Goal: Task Accomplishment & Management: Manage account settings

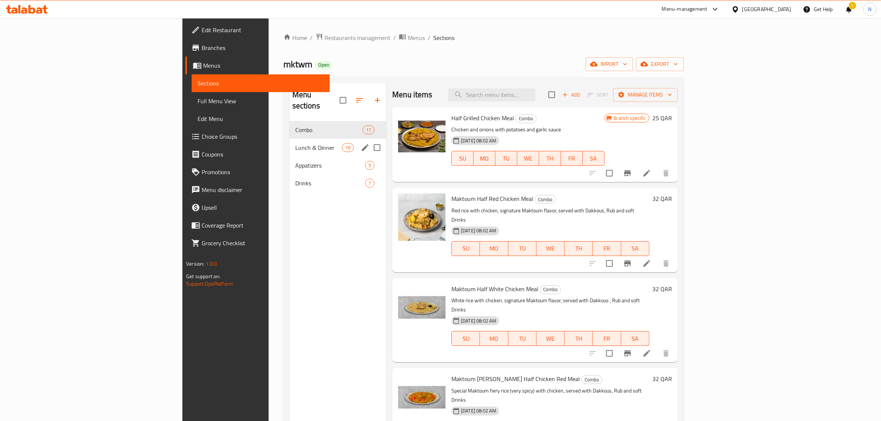
click at [295, 143] on span "Lunch & Dinner" at bounding box center [318, 147] width 47 height 9
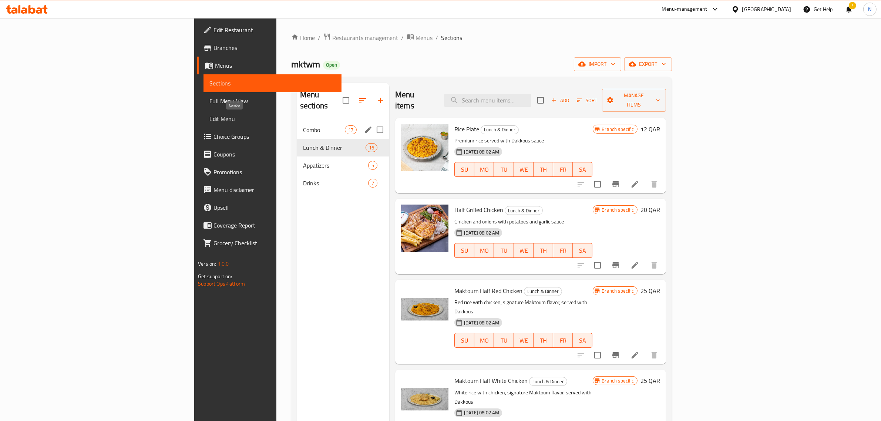
click at [303, 125] on span "Combo" at bounding box center [324, 129] width 42 height 9
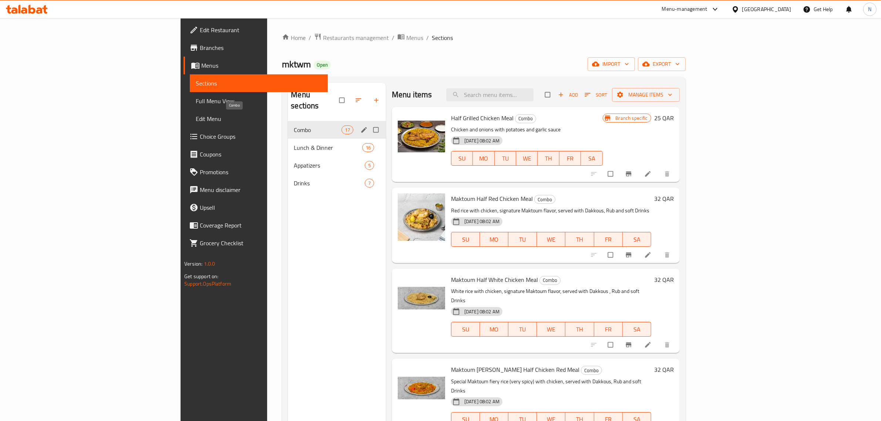
click at [294, 125] on span "Combo" at bounding box center [317, 129] width 47 height 9
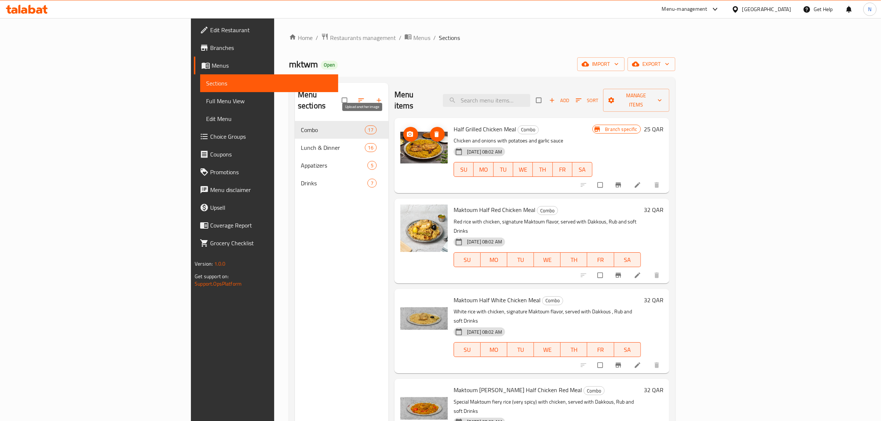
click at [406, 131] on icon "upload picture" at bounding box center [409, 134] width 7 height 7
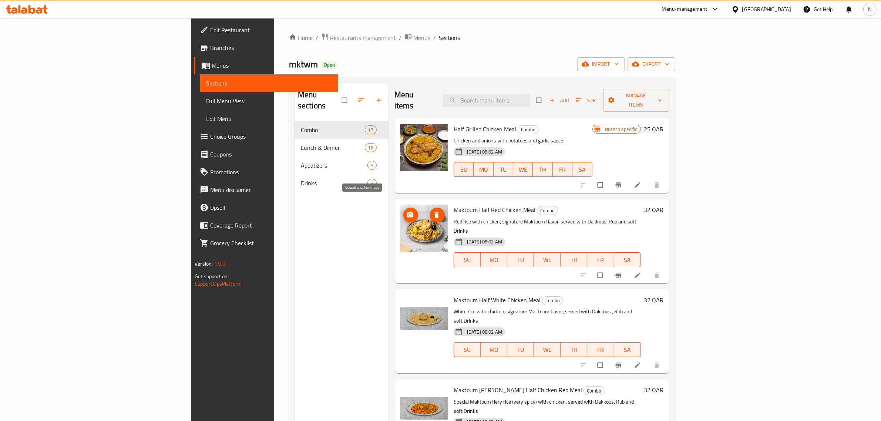
click at [407, 212] on icon "upload picture" at bounding box center [410, 215] width 6 height 6
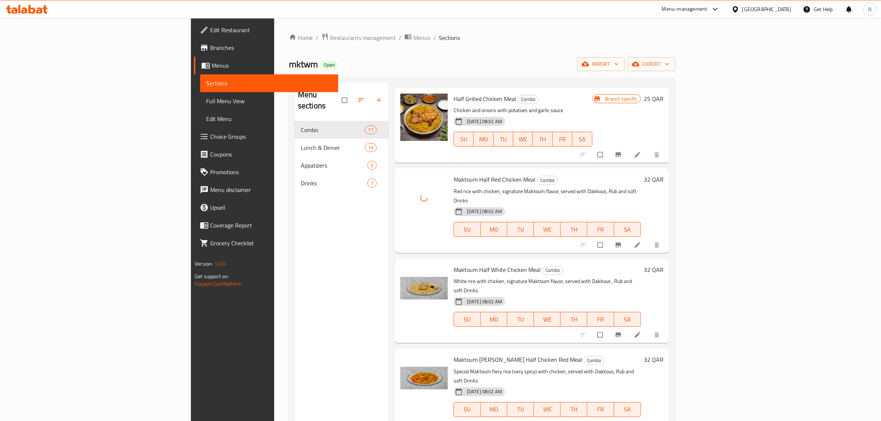
scroll to position [46, 0]
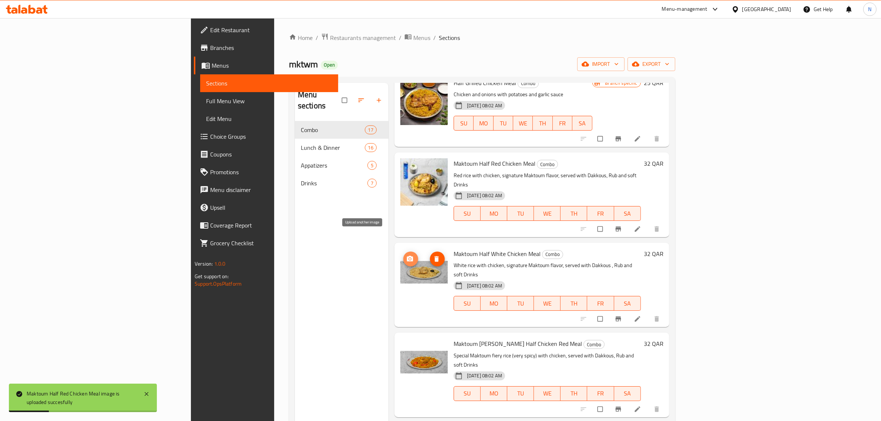
click at [406, 255] on icon "upload picture" at bounding box center [409, 258] width 7 height 7
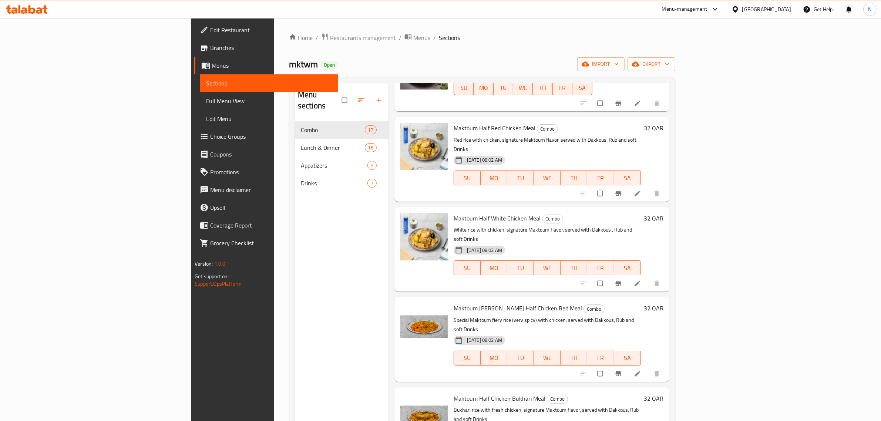
scroll to position [92, 0]
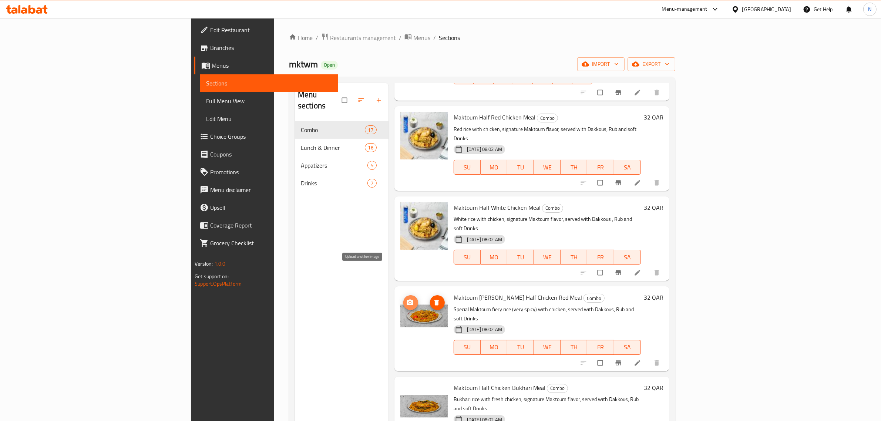
click at [409, 302] on circle "upload picture" at bounding box center [410, 303] width 2 height 2
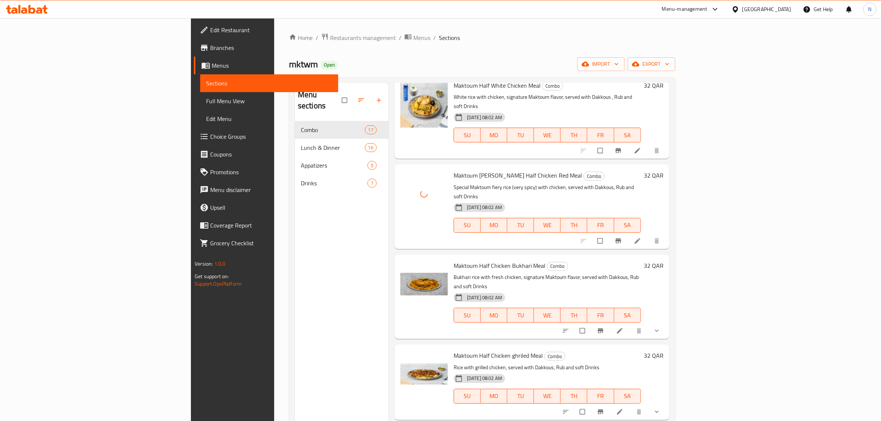
scroll to position [231, 0]
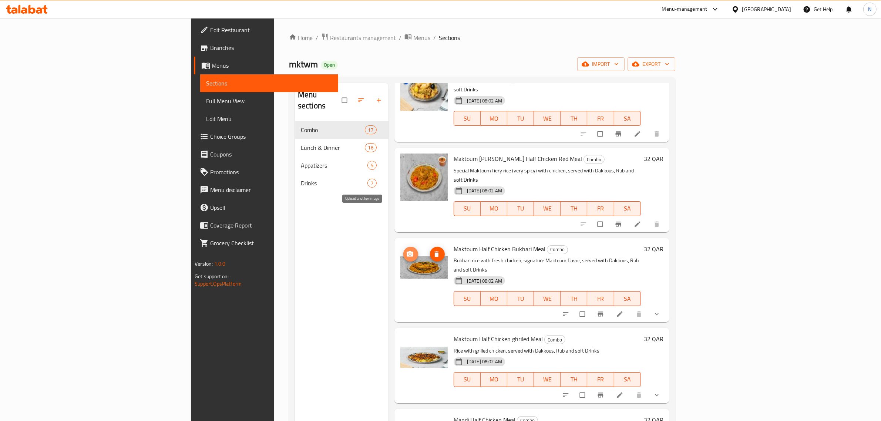
click at [403, 250] on span "upload picture" at bounding box center [410, 253] width 15 height 7
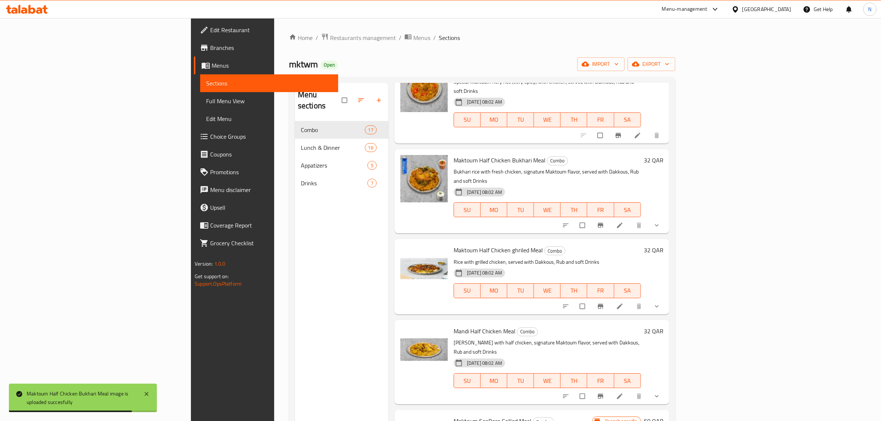
scroll to position [324, 0]
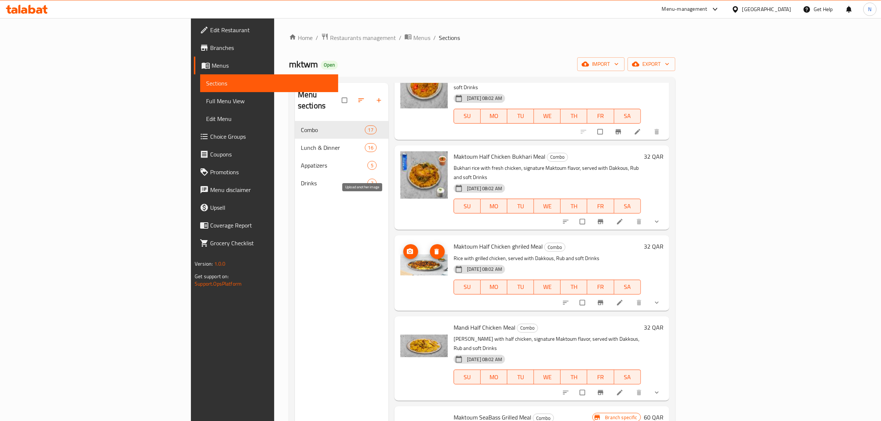
click at [406, 248] on icon "upload picture" at bounding box center [409, 251] width 7 height 7
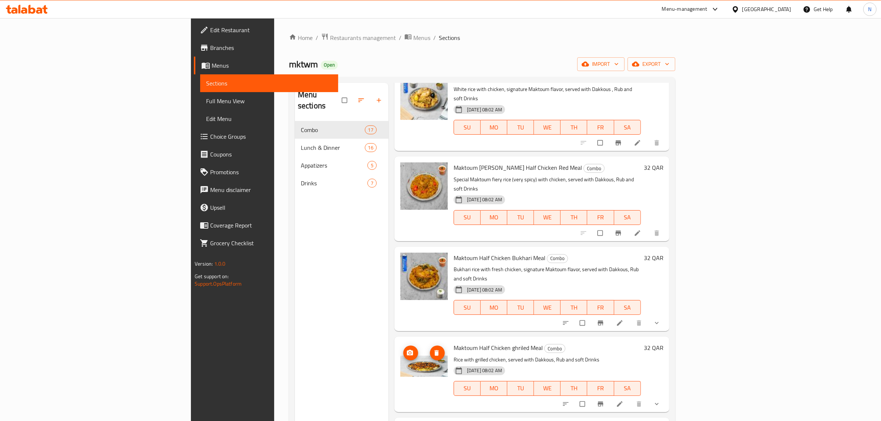
scroll to position [231, 0]
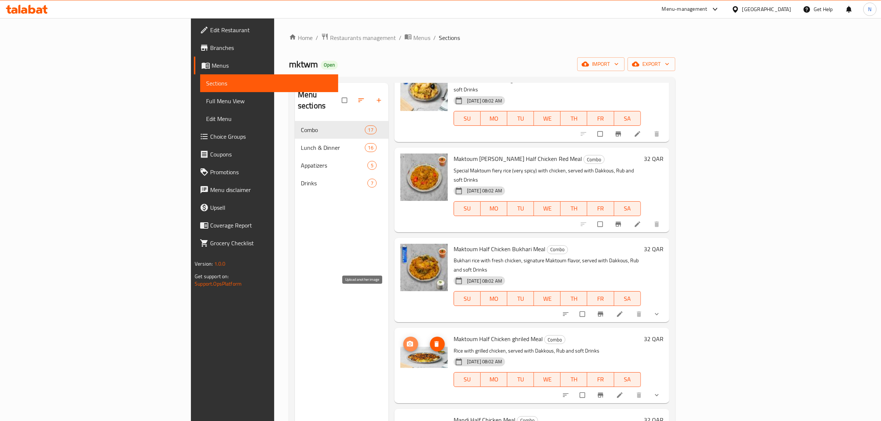
click at [406, 340] on icon "upload picture" at bounding box center [409, 343] width 7 height 7
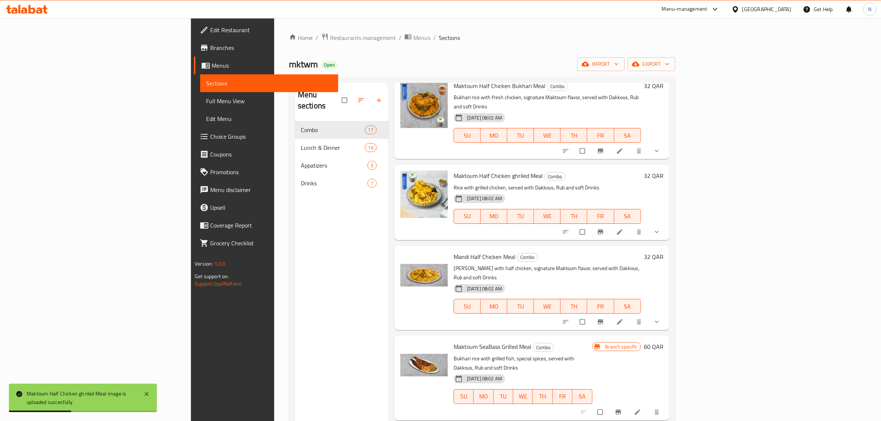
scroll to position [416, 0]
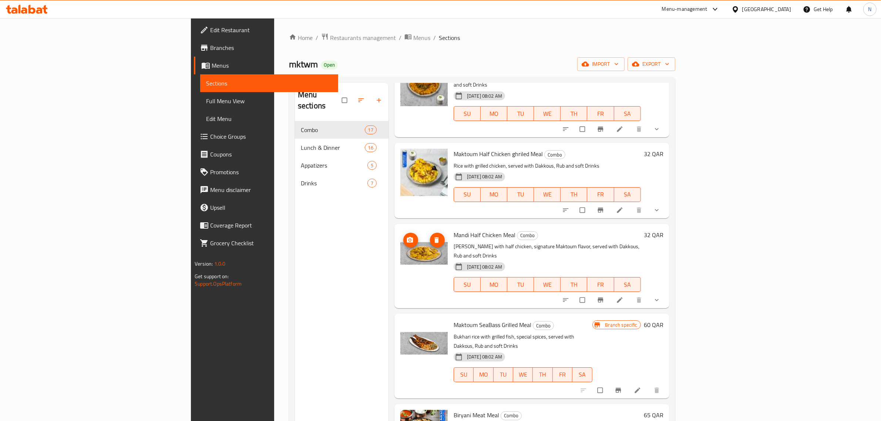
click at [407, 237] on icon "upload picture" at bounding box center [410, 240] width 6 height 6
click at [407, 327] on icon "upload picture" at bounding box center [410, 330] width 6 height 6
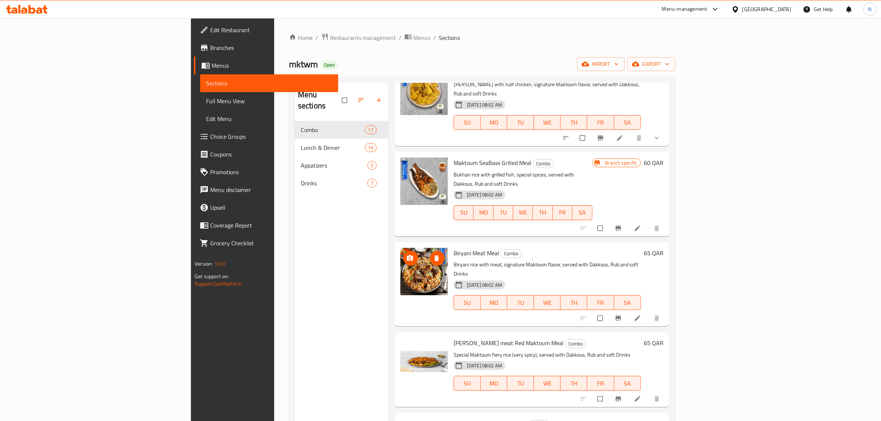
scroll to position [601, 0]
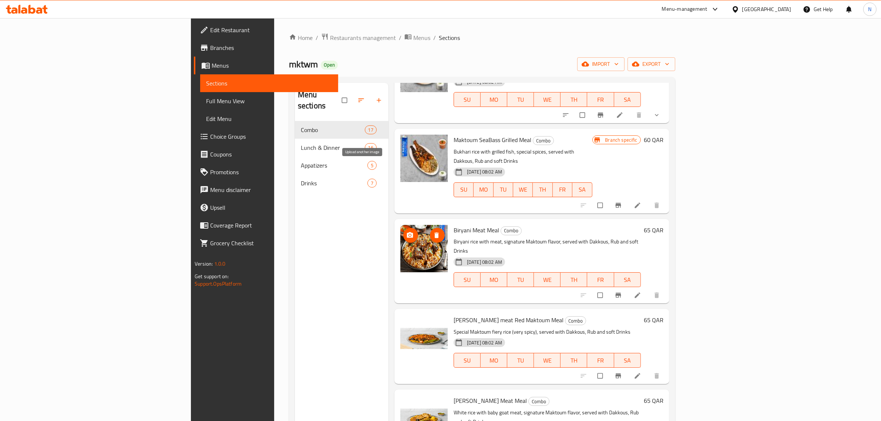
click at [407, 232] on icon "upload picture" at bounding box center [410, 235] width 6 height 6
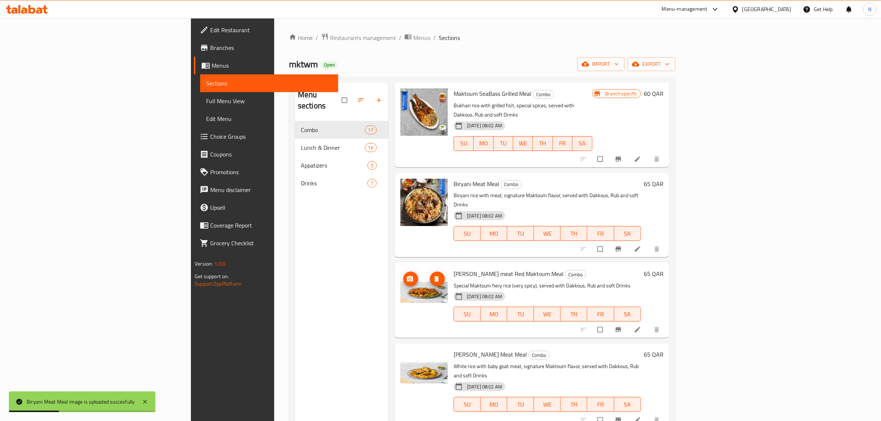
scroll to position [694, 0]
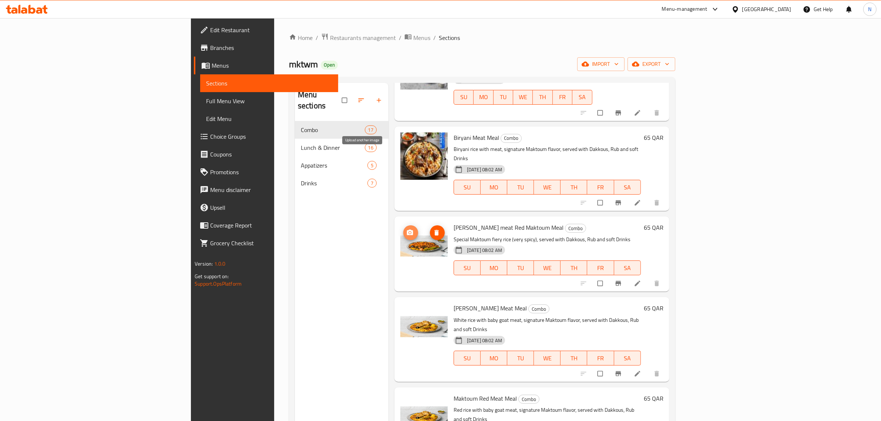
click at [406, 229] on icon "upload picture" at bounding box center [409, 232] width 7 height 7
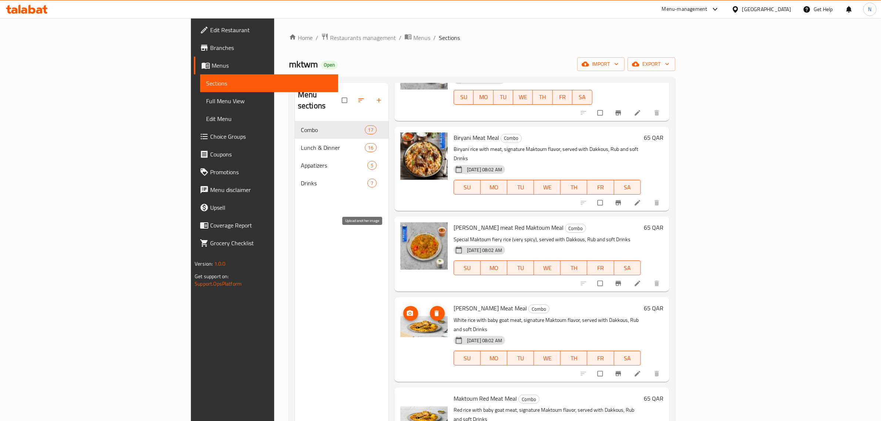
click at [403, 306] on button "upload picture" at bounding box center [410, 313] width 15 height 15
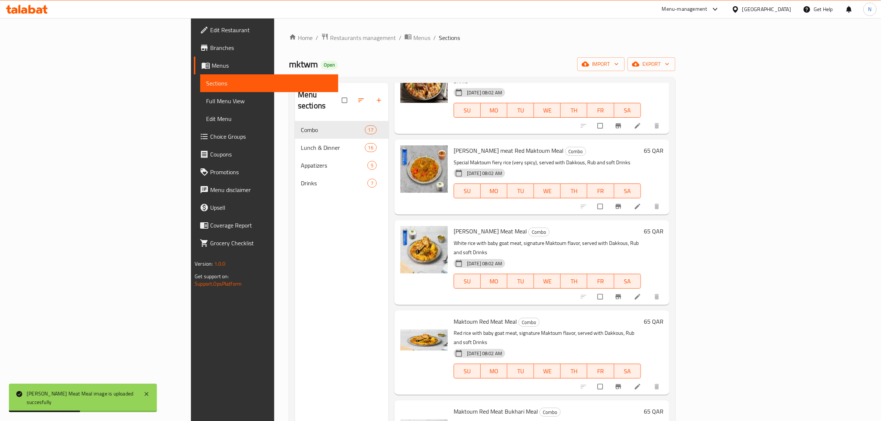
scroll to position [786, 0]
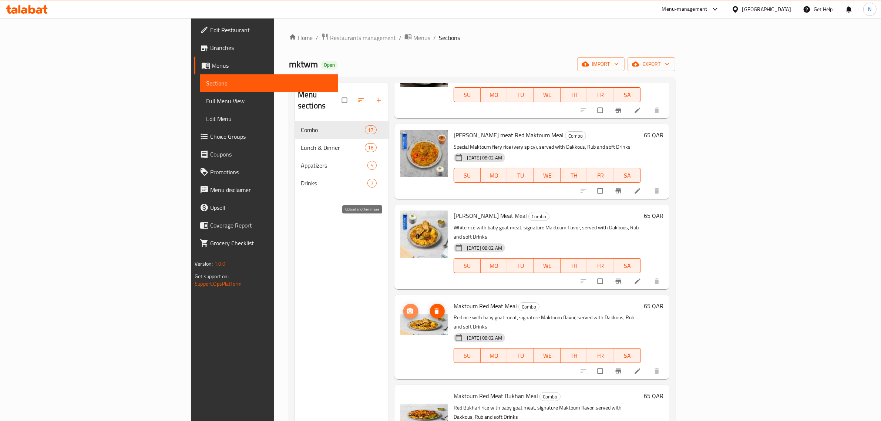
click at [406, 307] on icon "upload picture" at bounding box center [409, 310] width 7 height 7
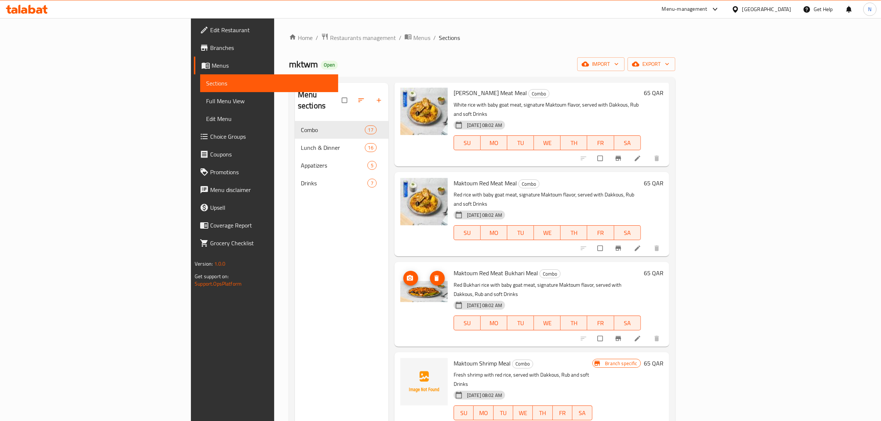
scroll to position [925, 0]
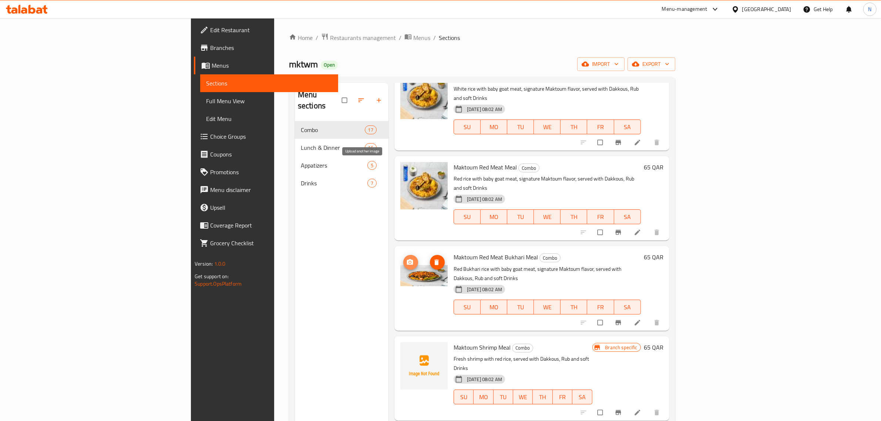
click at [407, 259] on icon "upload picture" at bounding box center [410, 262] width 6 height 6
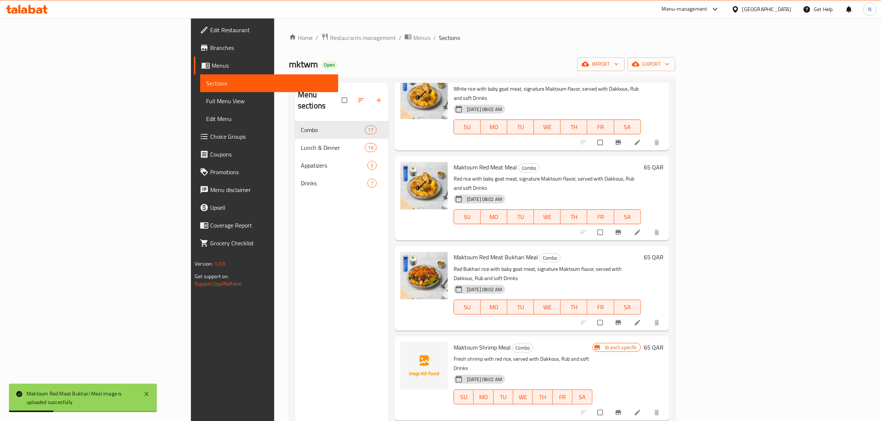
scroll to position [970, 0]
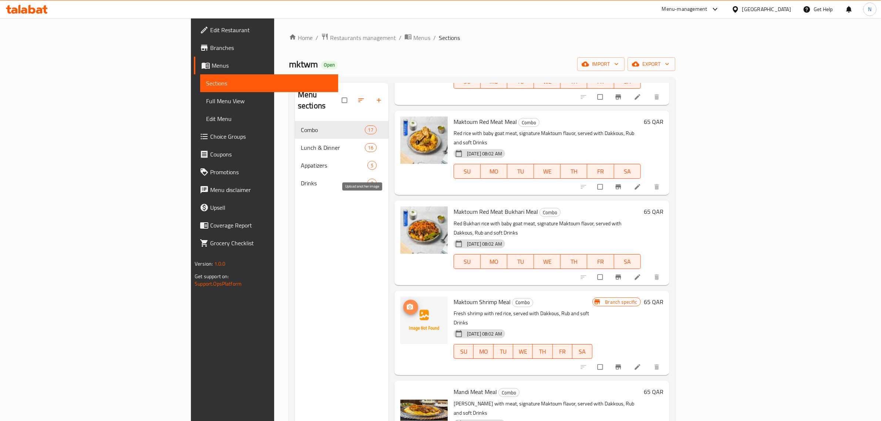
click at [406, 303] on icon "upload picture" at bounding box center [409, 306] width 7 height 7
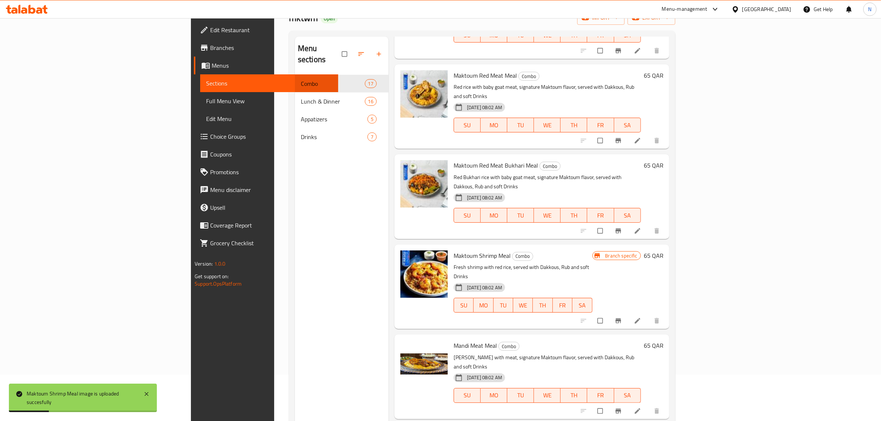
scroll to position [92, 0]
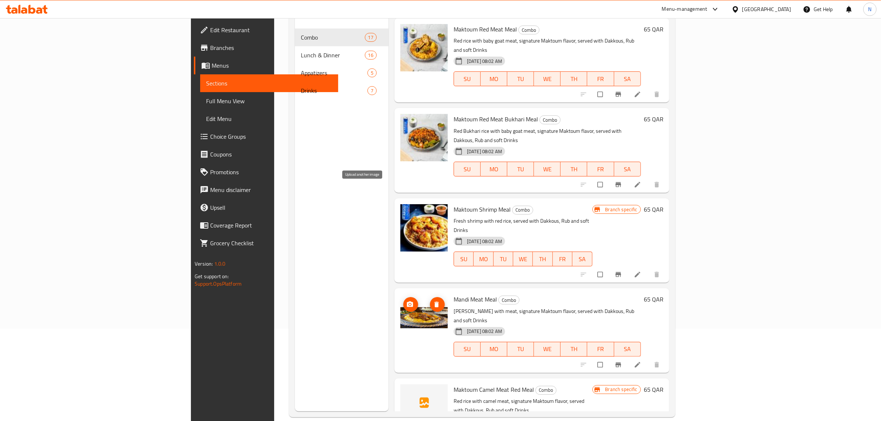
click at [407, 301] on icon "upload picture" at bounding box center [410, 304] width 6 height 6
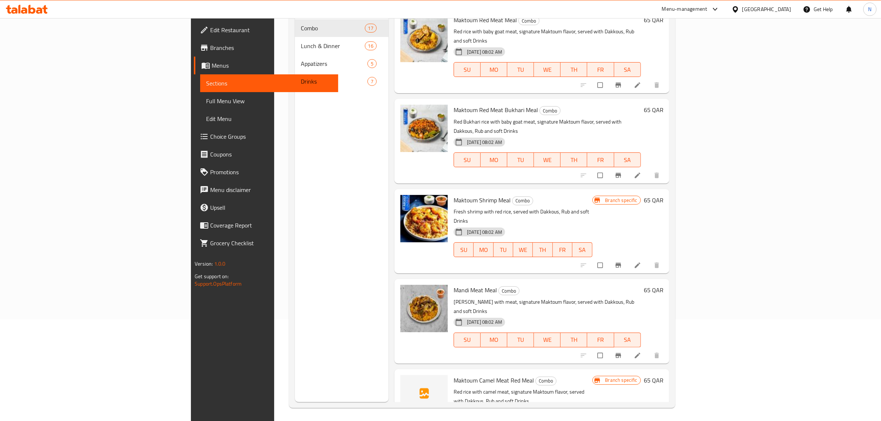
scroll to position [104, 0]
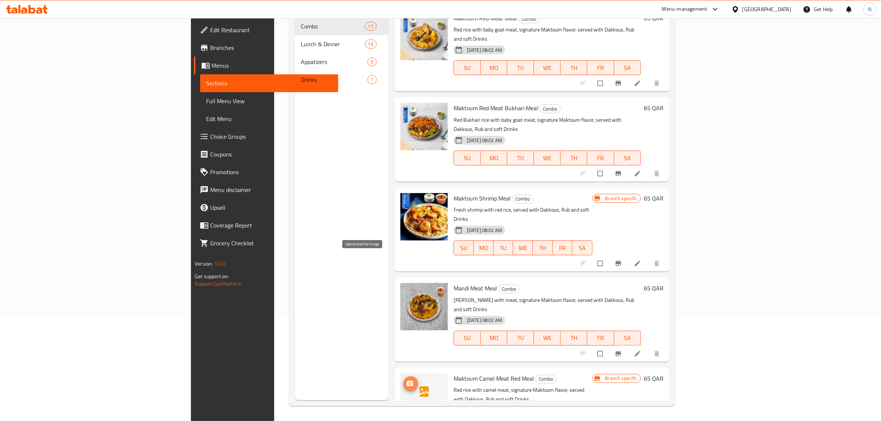
click at [403, 380] on span "upload picture" at bounding box center [410, 383] width 15 height 7
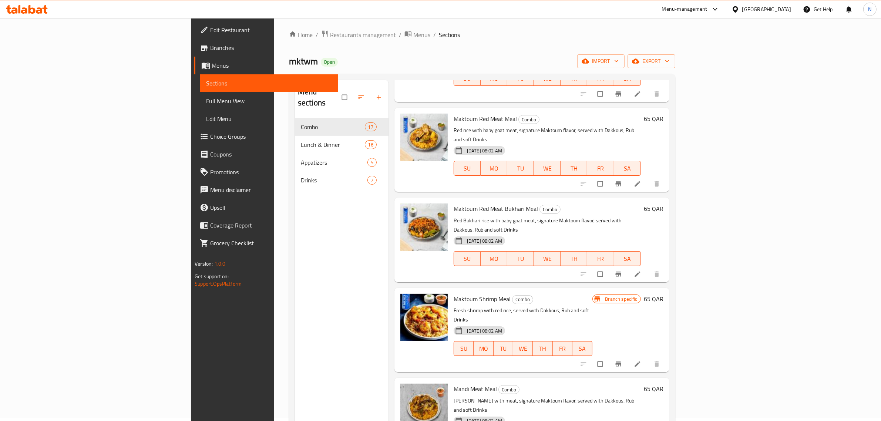
scroll to position [0, 0]
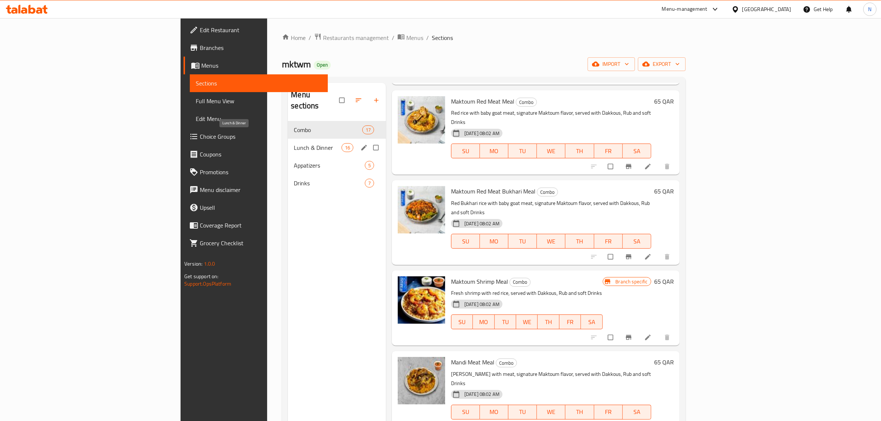
click at [294, 143] on span "Lunch & Dinner" at bounding box center [317, 147] width 47 height 9
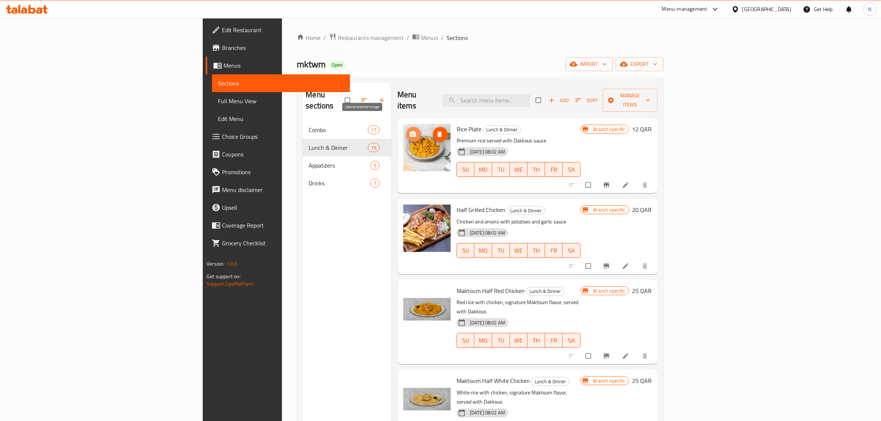
click at [409, 131] on icon "upload picture" at bounding box center [412, 134] width 7 height 7
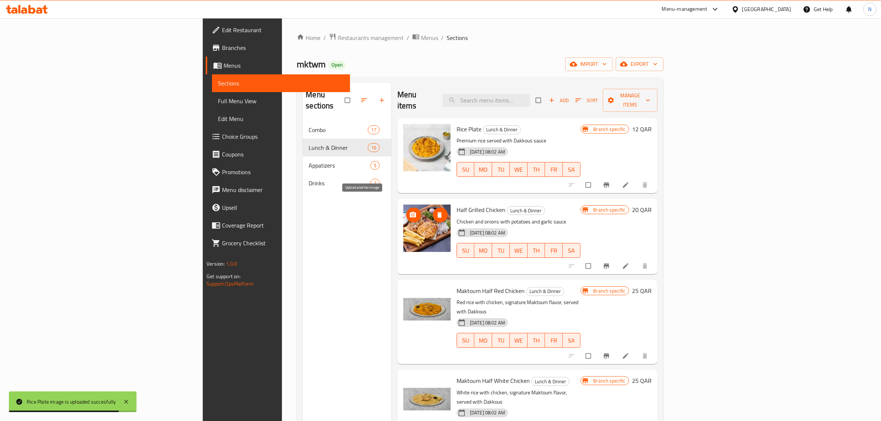
click at [406, 208] on button "upload picture" at bounding box center [413, 215] width 15 height 15
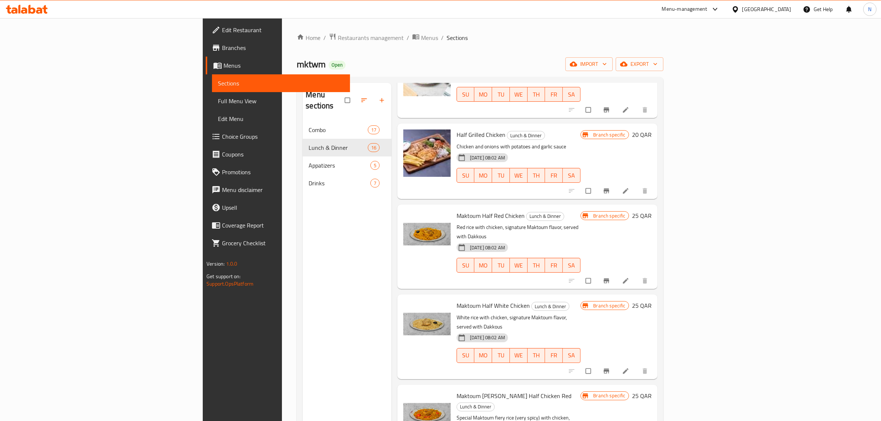
scroll to position [92, 0]
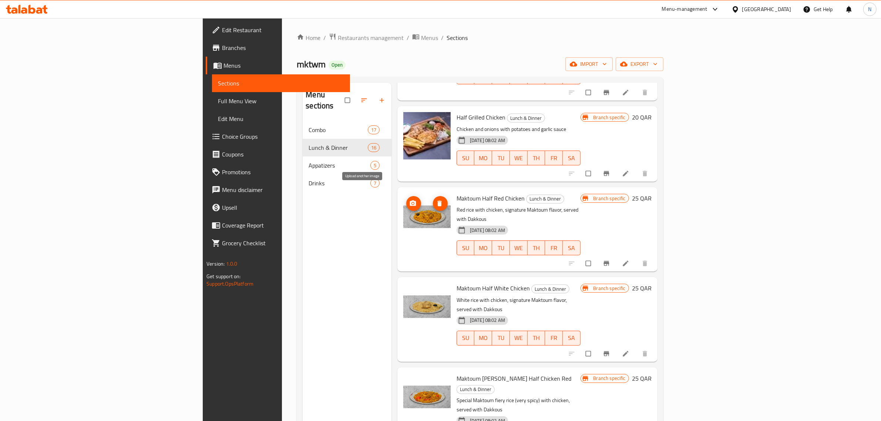
click at [412, 202] on circle "upload picture" at bounding box center [413, 203] width 2 height 2
click at [410, 290] on icon "upload picture" at bounding box center [413, 293] width 6 height 6
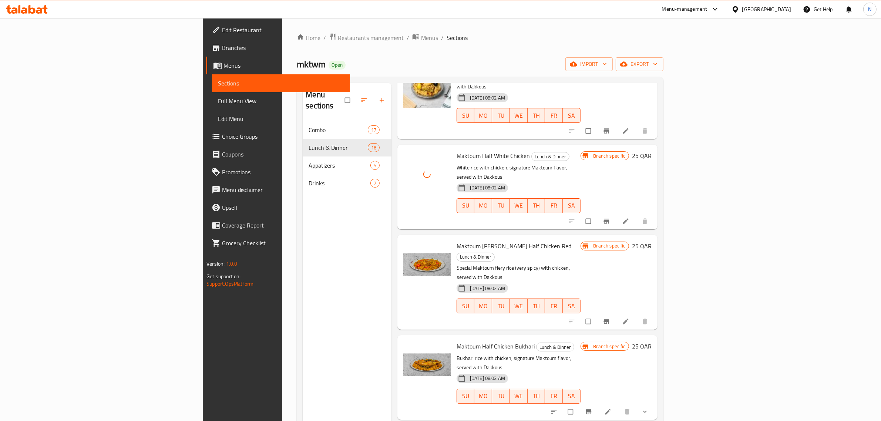
scroll to position [231, 0]
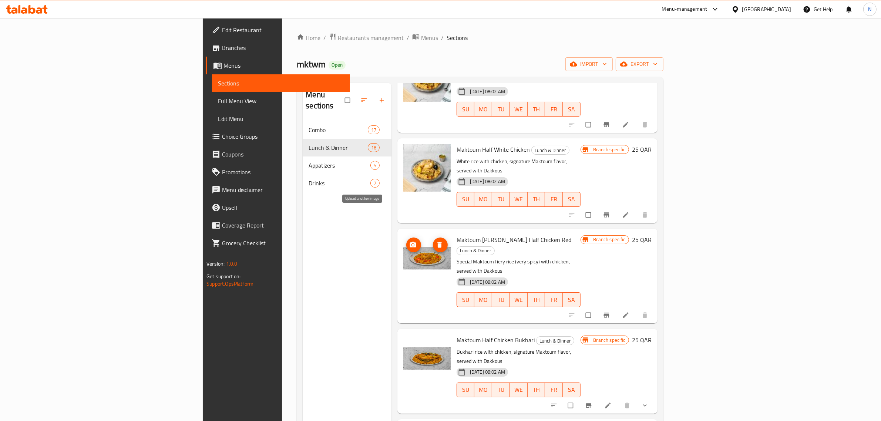
click at [412, 244] on circle "upload picture" at bounding box center [413, 245] width 2 height 2
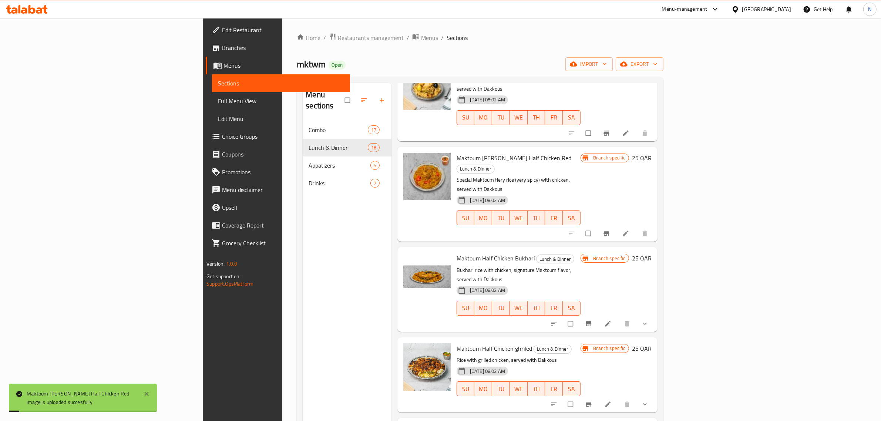
scroll to position [324, 0]
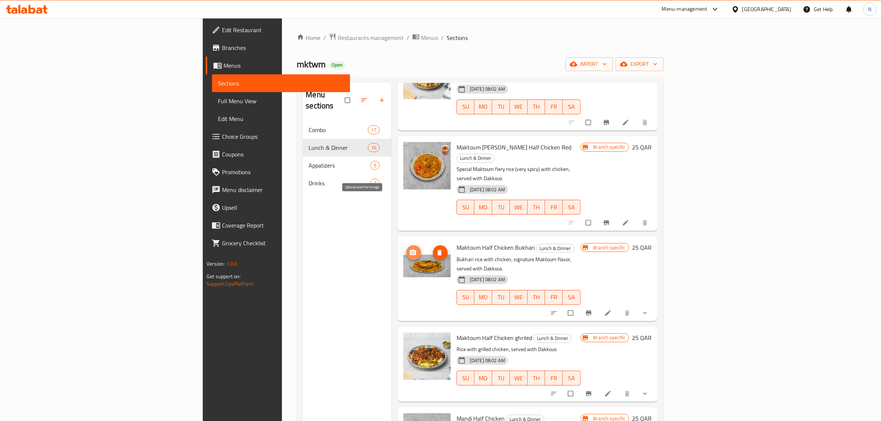
click at [406, 249] on span "upload picture" at bounding box center [413, 252] width 15 height 7
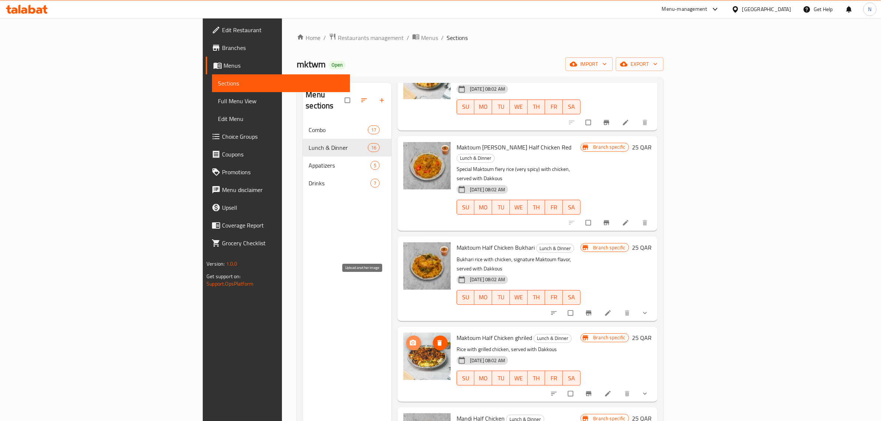
click at [410, 340] on icon "upload picture" at bounding box center [413, 343] width 6 height 6
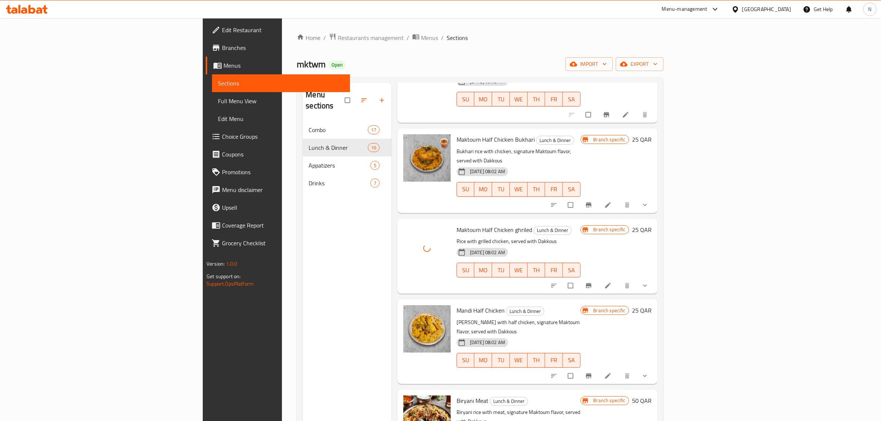
scroll to position [462, 0]
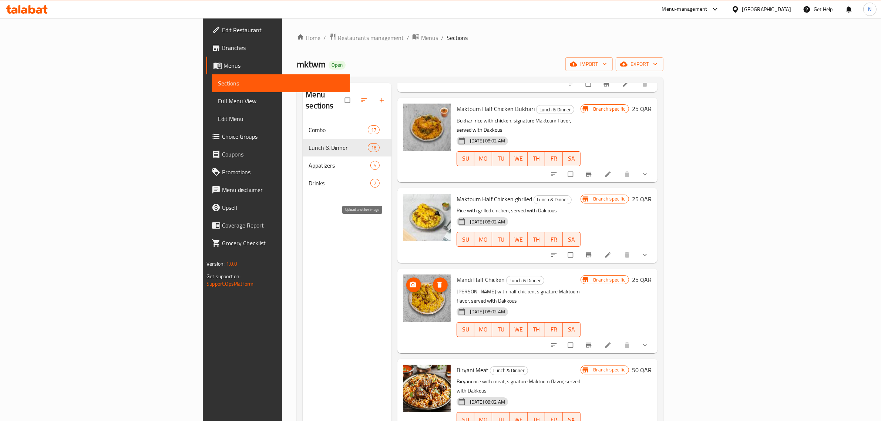
click at [409, 281] on icon "upload picture" at bounding box center [412, 284] width 7 height 7
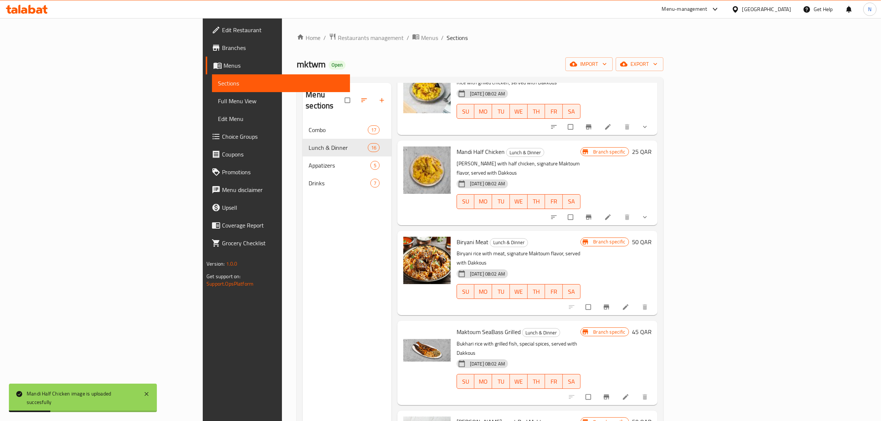
scroll to position [601, 0]
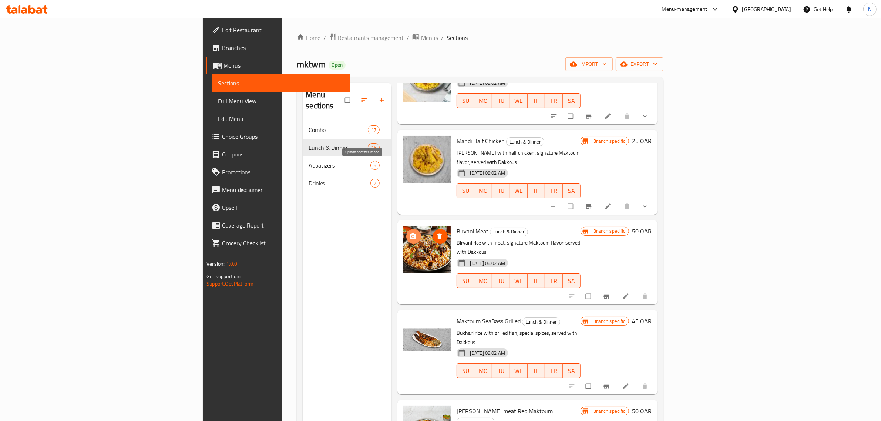
click at [410, 233] on icon "upload picture" at bounding box center [413, 236] width 6 height 6
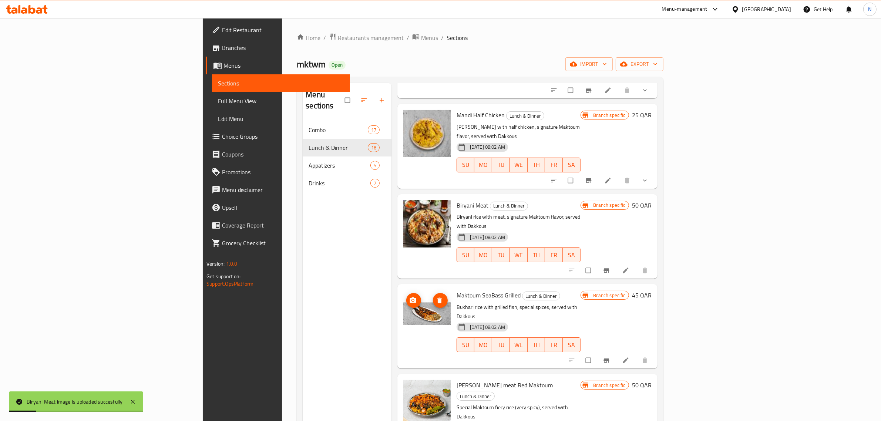
scroll to position [647, 0]
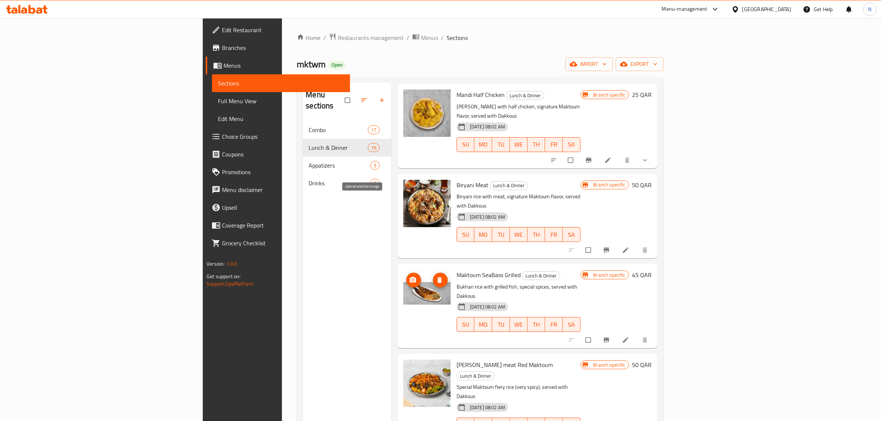
click at [406, 273] on button "upload picture" at bounding box center [413, 280] width 15 height 15
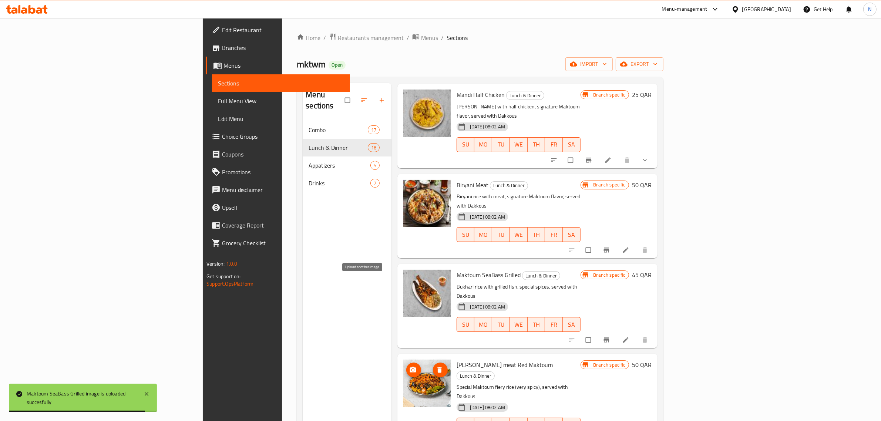
click at [410, 367] on icon "upload picture" at bounding box center [413, 370] width 6 height 6
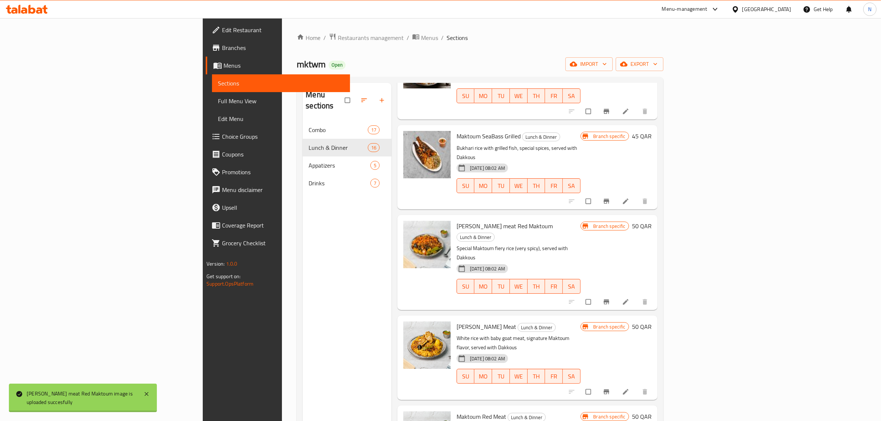
scroll to position [832, 0]
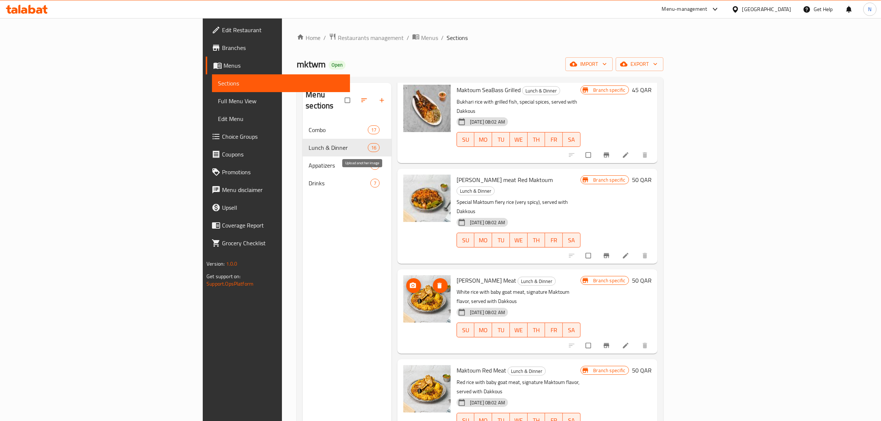
click at [412, 284] on circle "upload picture" at bounding box center [413, 285] width 2 height 2
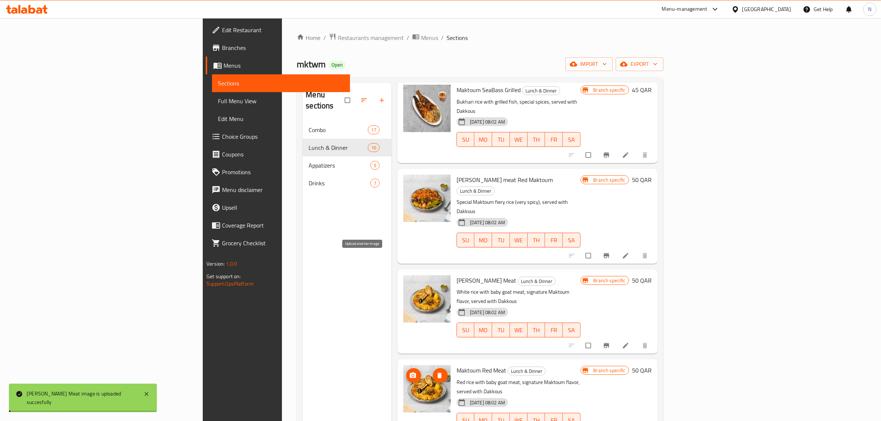
click at [409, 372] on icon "upload picture" at bounding box center [412, 375] width 7 height 7
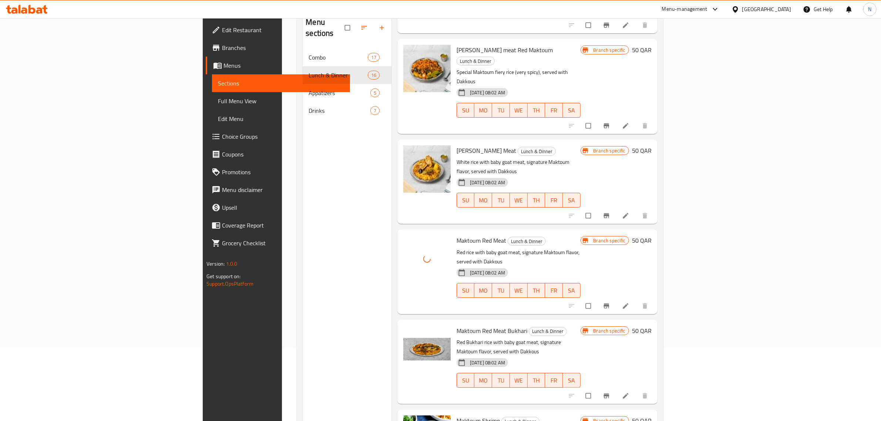
scroll to position [92, 0]
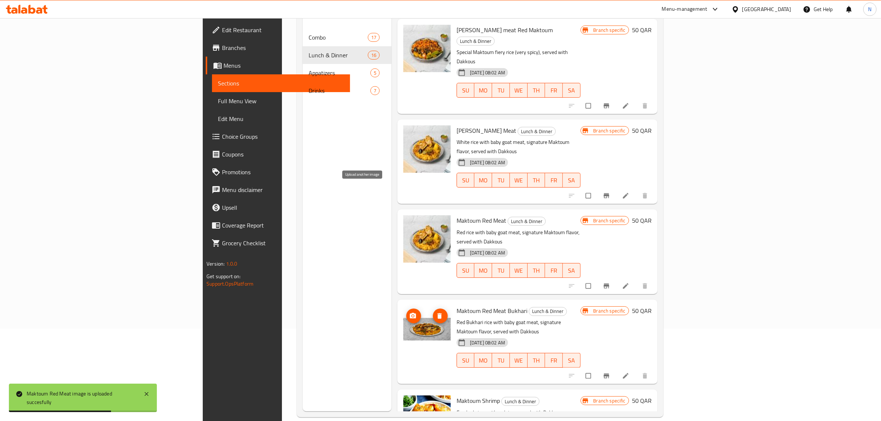
click at [409, 312] on icon "upload picture" at bounding box center [412, 315] width 7 height 7
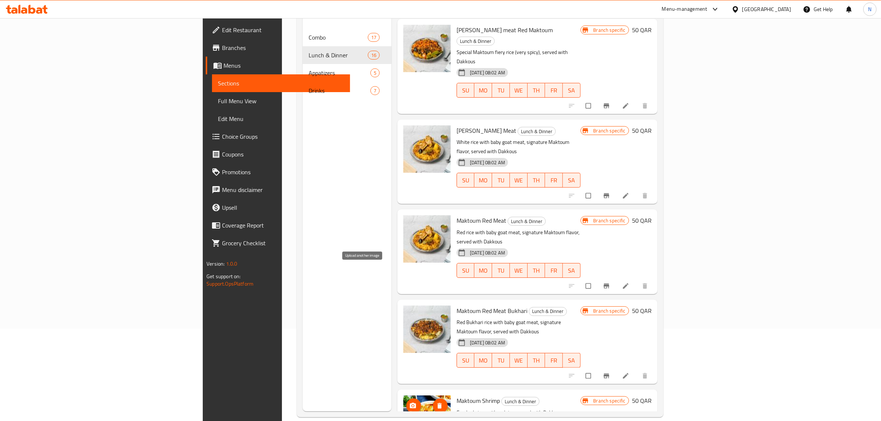
click at [410, 403] on icon "upload picture" at bounding box center [413, 406] width 6 height 6
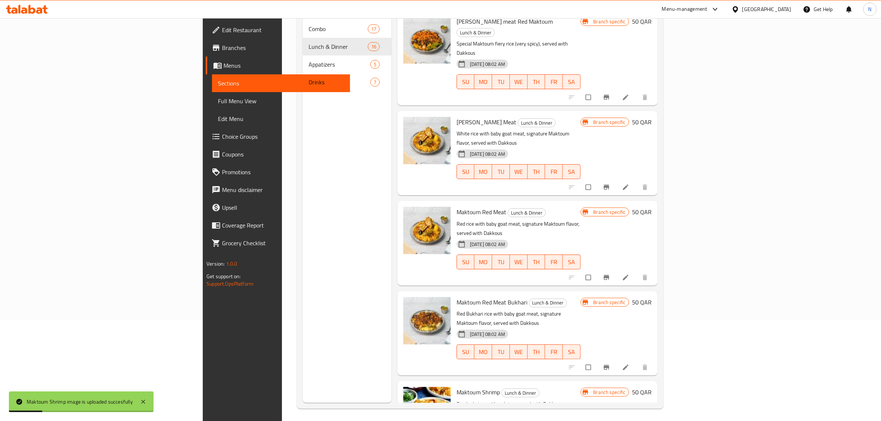
scroll to position [104, 0]
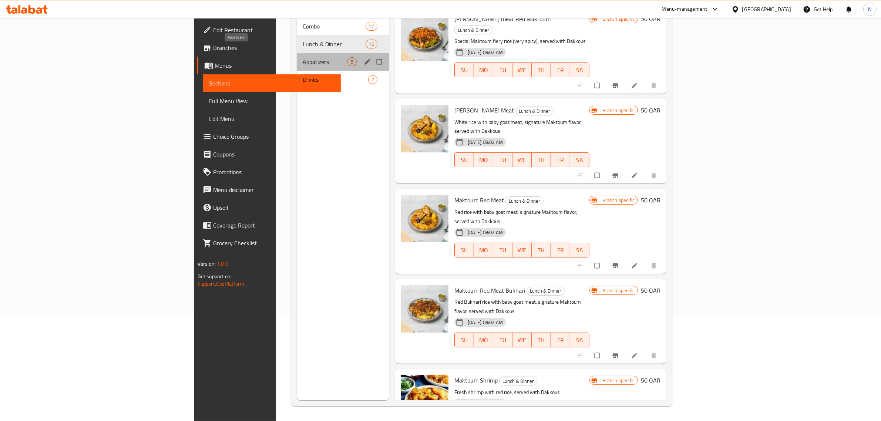
click at [303, 57] on span "Appatizers" at bounding box center [325, 61] width 45 height 9
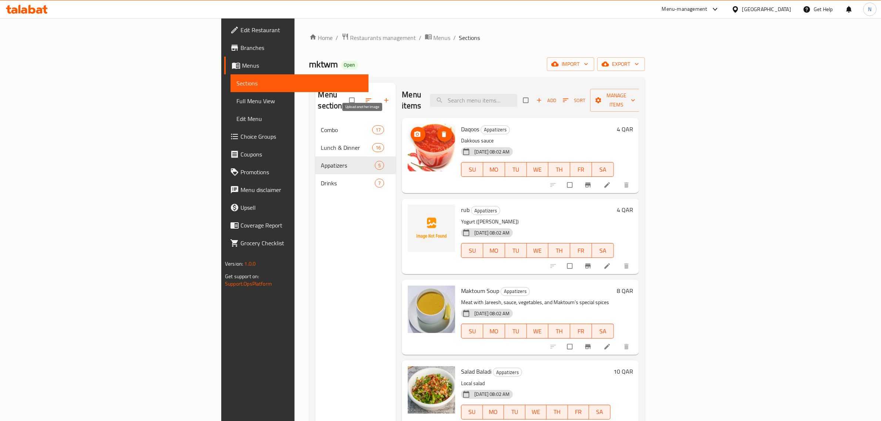
click at [414, 131] on icon "upload picture" at bounding box center [417, 134] width 7 height 7
click at [414, 212] on icon "upload picture" at bounding box center [417, 215] width 6 height 6
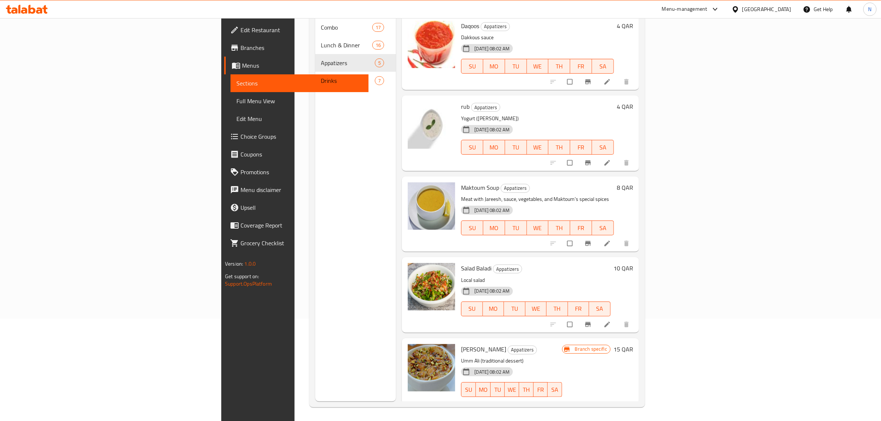
scroll to position [104, 0]
click at [414, 188] on icon "upload picture" at bounding box center [417, 191] width 7 height 7
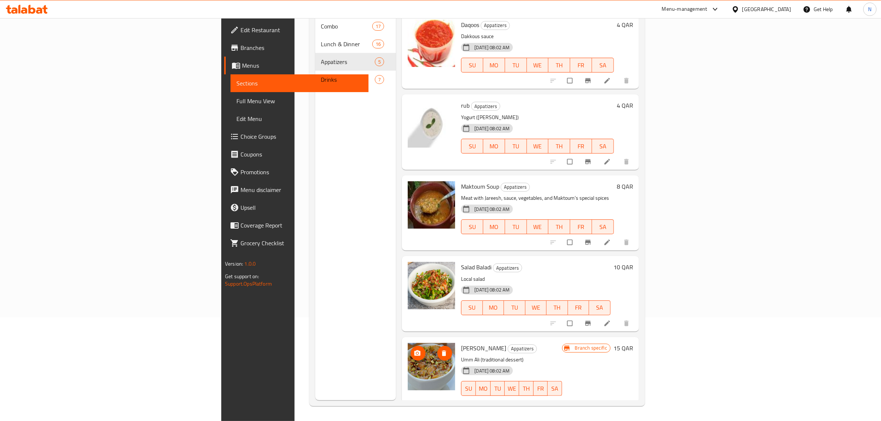
click at [414, 350] on icon "upload picture" at bounding box center [417, 353] width 6 height 6
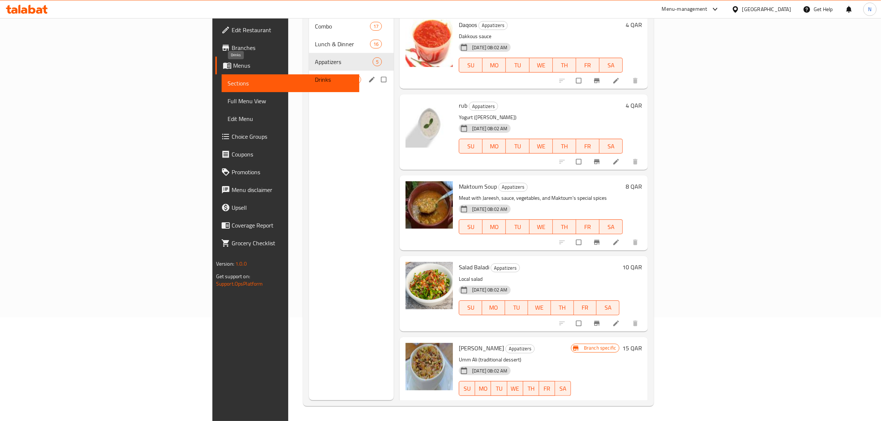
click at [315, 75] on span "Drinks" at bounding box center [333, 79] width 37 height 9
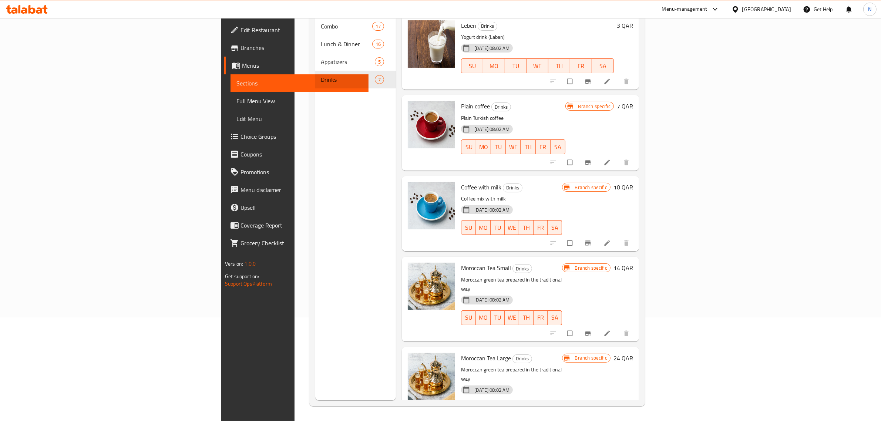
scroll to position [58, 0]
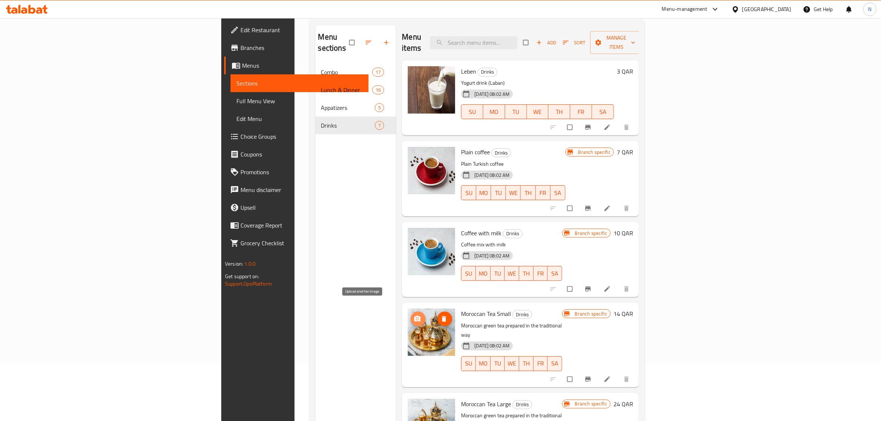
click at [414, 316] on icon "upload picture" at bounding box center [417, 319] width 6 height 6
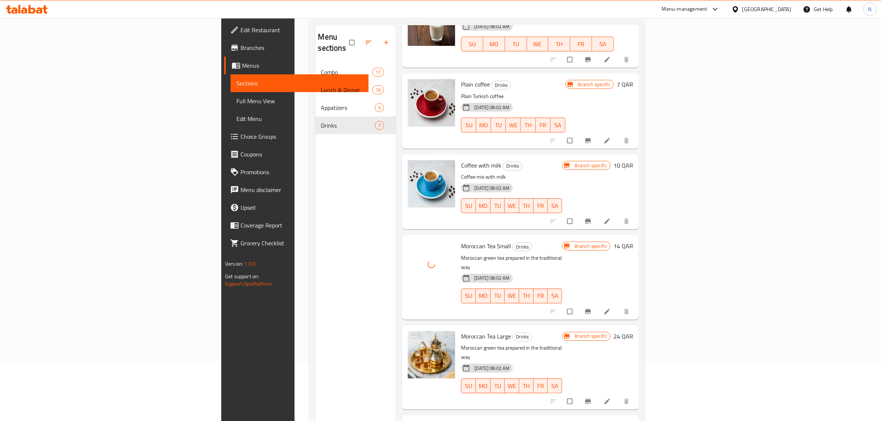
scroll to position [92, 0]
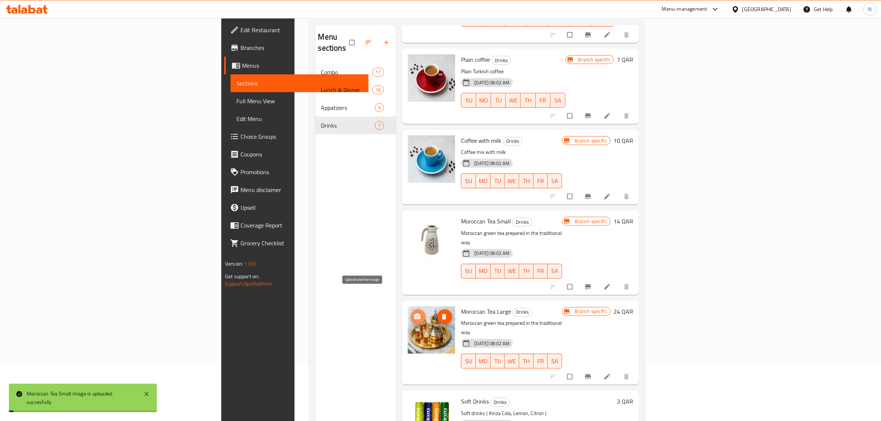
click at [414, 313] on icon "upload picture" at bounding box center [417, 316] width 6 height 6
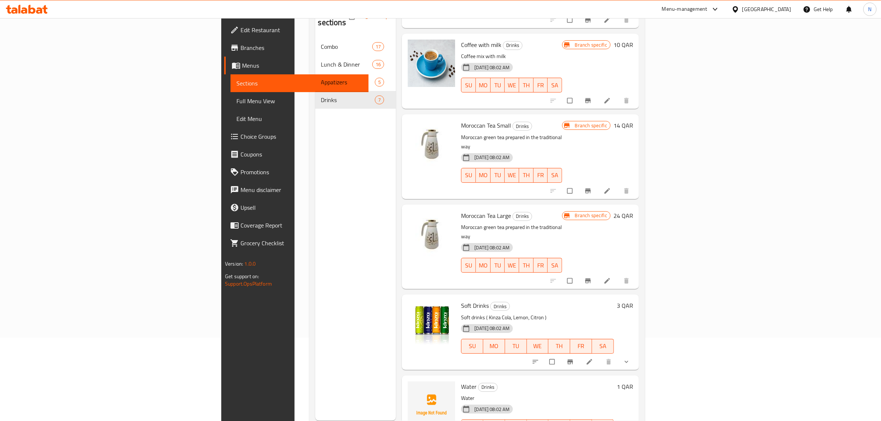
scroll to position [104, 0]
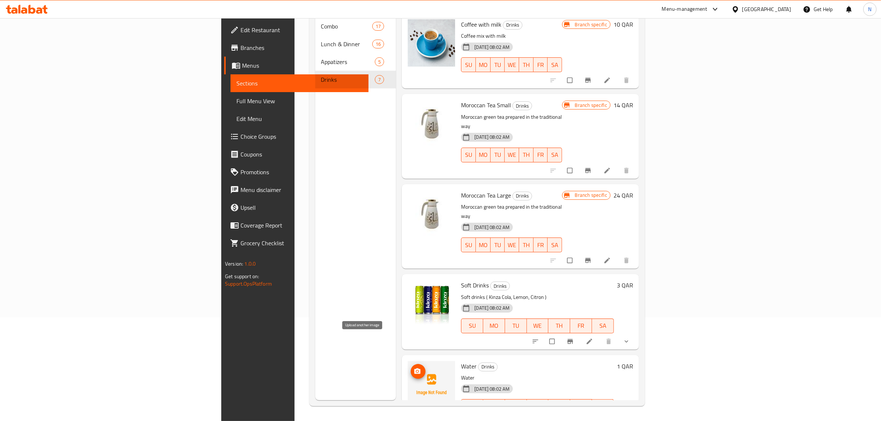
click at [414, 368] on icon "upload picture" at bounding box center [417, 371] width 7 height 7
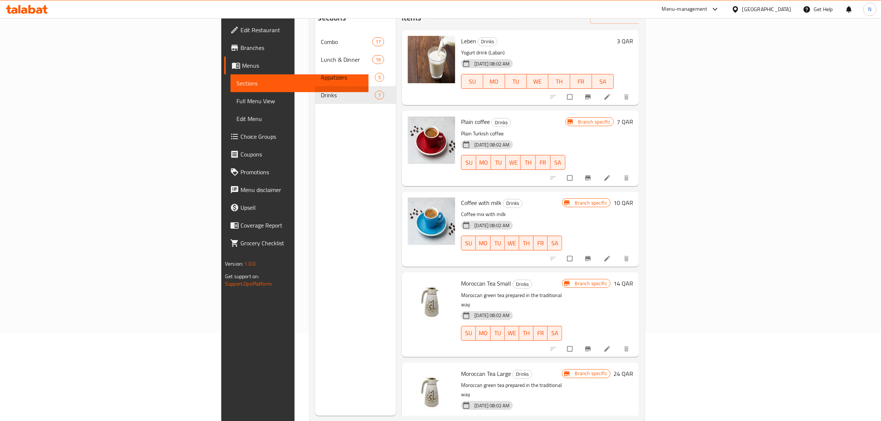
scroll to position [0, 0]
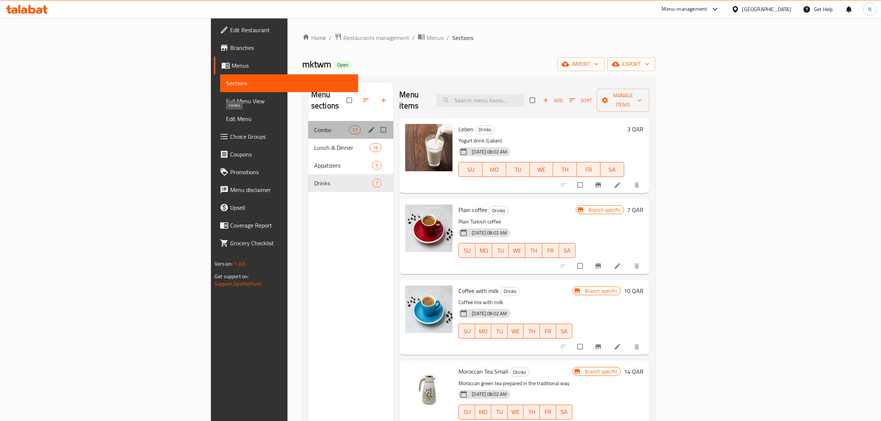
click at [314, 125] on span "Combo" at bounding box center [331, 129] width 35 height 9
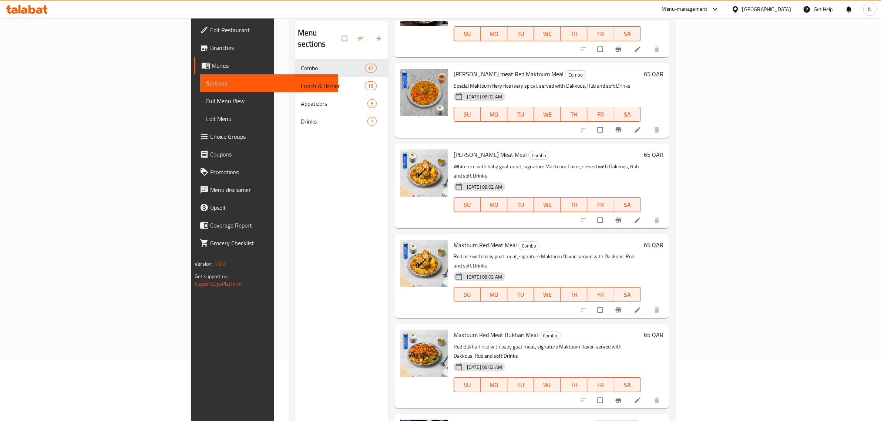
scroll to position [11, 0]
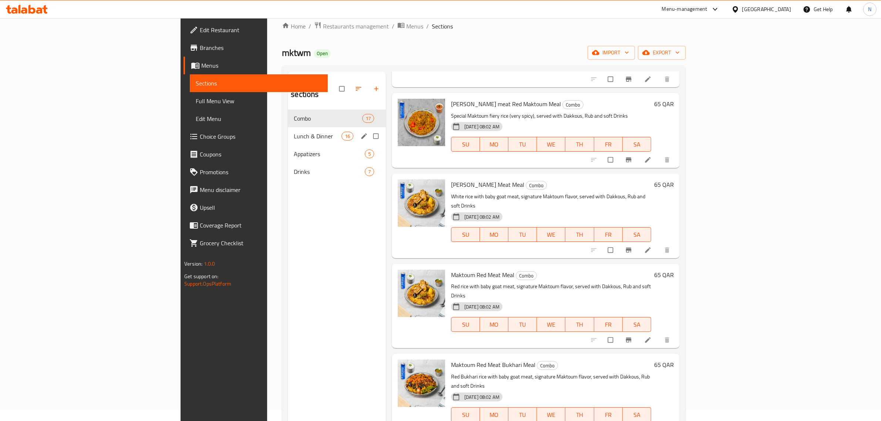
click at [294, 132] on span "Lunch & Dinner" at bounding box center [317, 136] width 47 height 9
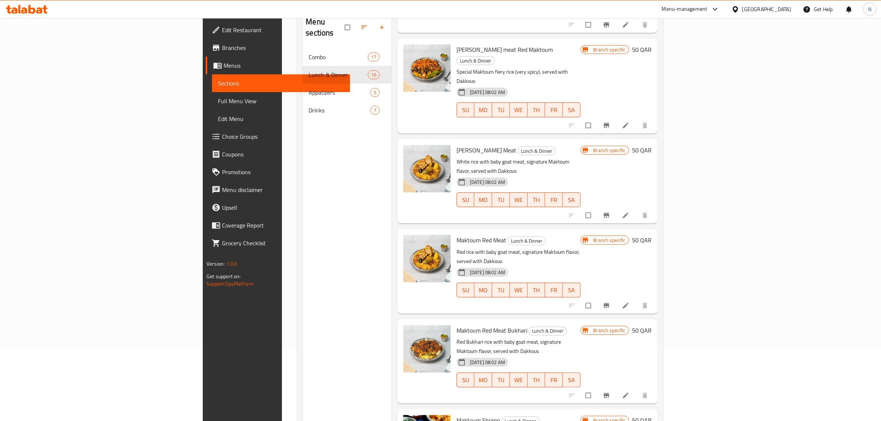
scroll to position [104, 0]
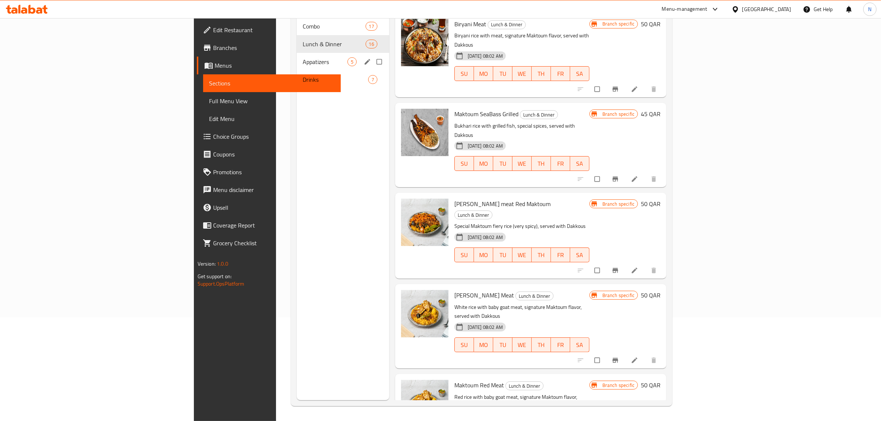
click at [303, 57] on span "Appatizers" at bounding box center [325, 61] width 45 height 9
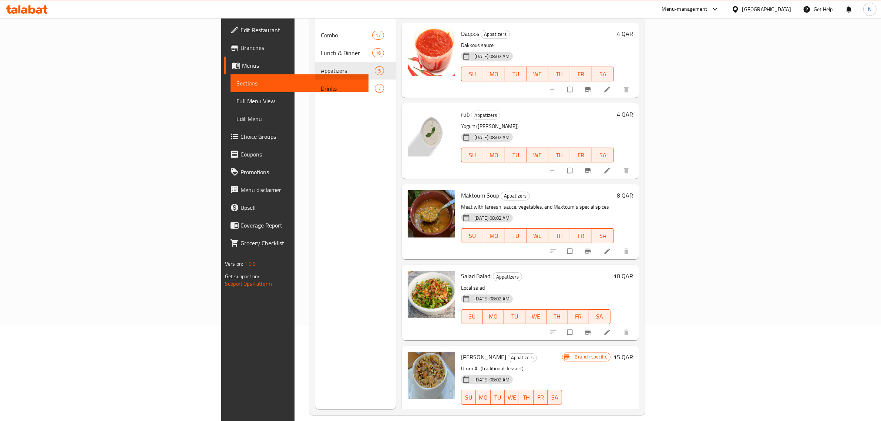
scroll to position [104, 0]
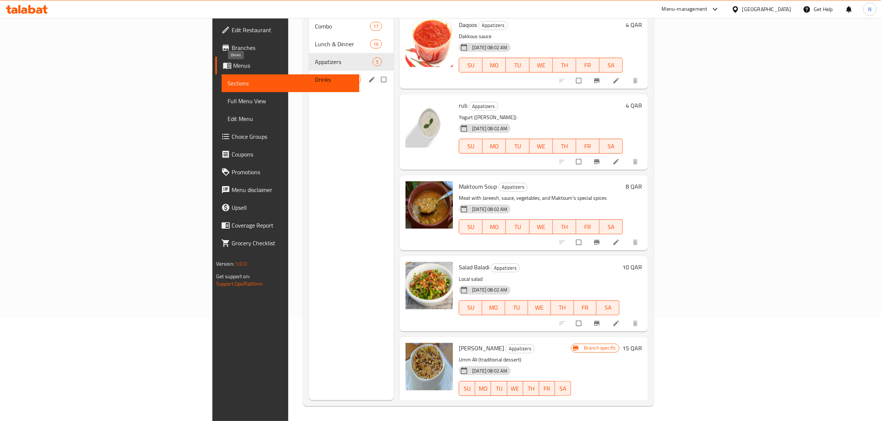
click at [315, 75] on span "Drinks" at bounding box center [333, 79] width 37 height 9
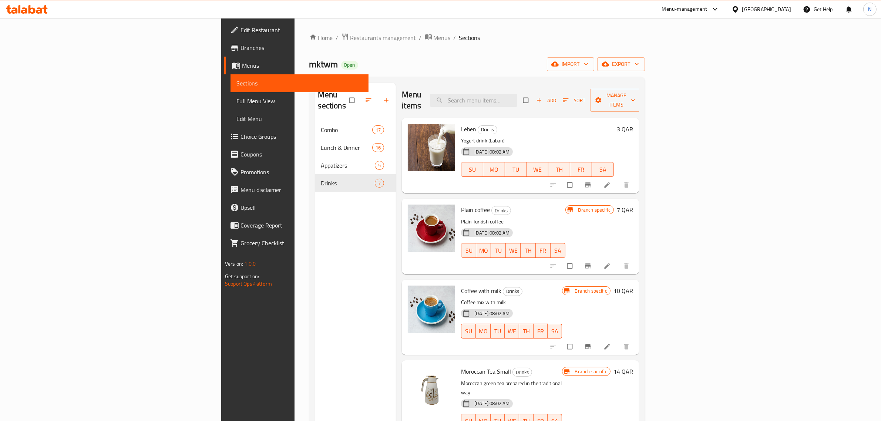
click at [315, 243] on div "Menu sections Combo 17 Lunch & Dinner 16 Appatizers 5 Drinks 7" at bounding box center [355, 293] width 81 height 421
